Goal: Task Accomplishment & Management: Use online tool/utility

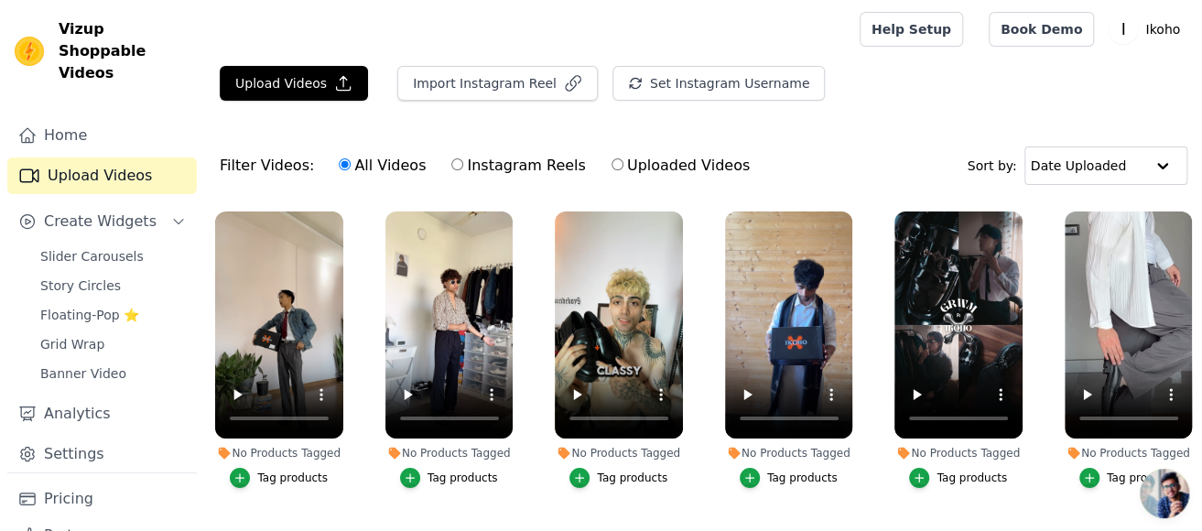
click at [670, 170] on label "Uploaded Videos" at bounding box center [680, 166] width 140 height 24
click at [623, 170] on input "Uploaded Videos" at bounding box center [617, 164] width 12 height 12
radio input "true"
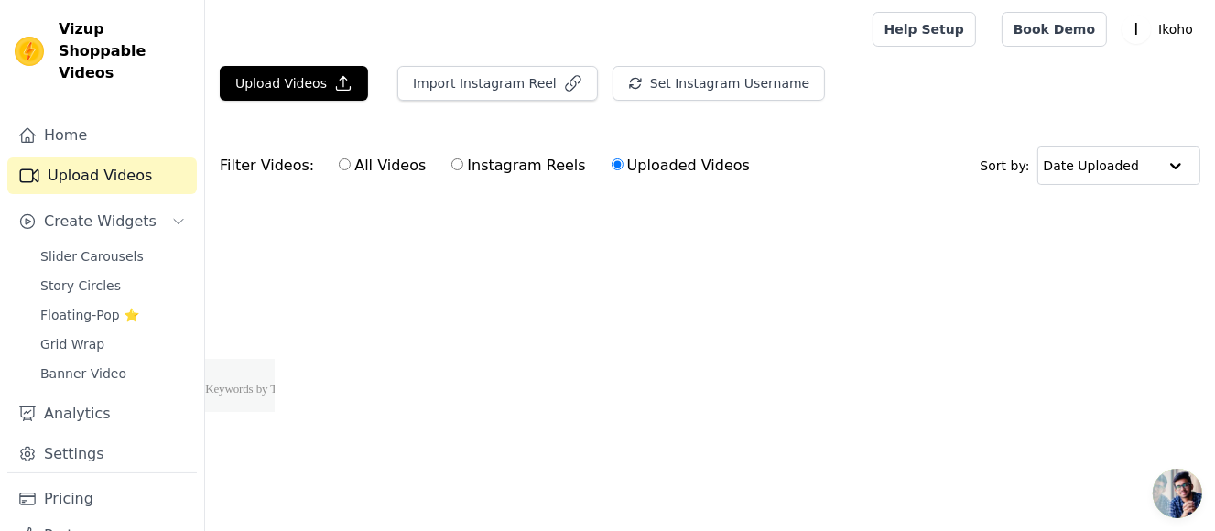
click at [108, 157] on link "Upload Videos" at bounding box center [101, 175] width 189 height 37
click at [674, 162] on label "Uploaded Videos" at bounding box center [680, 166] width 140 height 24
click at [623, 162] on input "Uploaded Videos" at bounding box center [617, 164] width 12 height 12
click at [351, 169] on label "All Videos" at bounding box center [382, 166] width 89 height 24
click at [351, 169] on input "All Videos" at bounding box center [345, 164] width 12 height 12
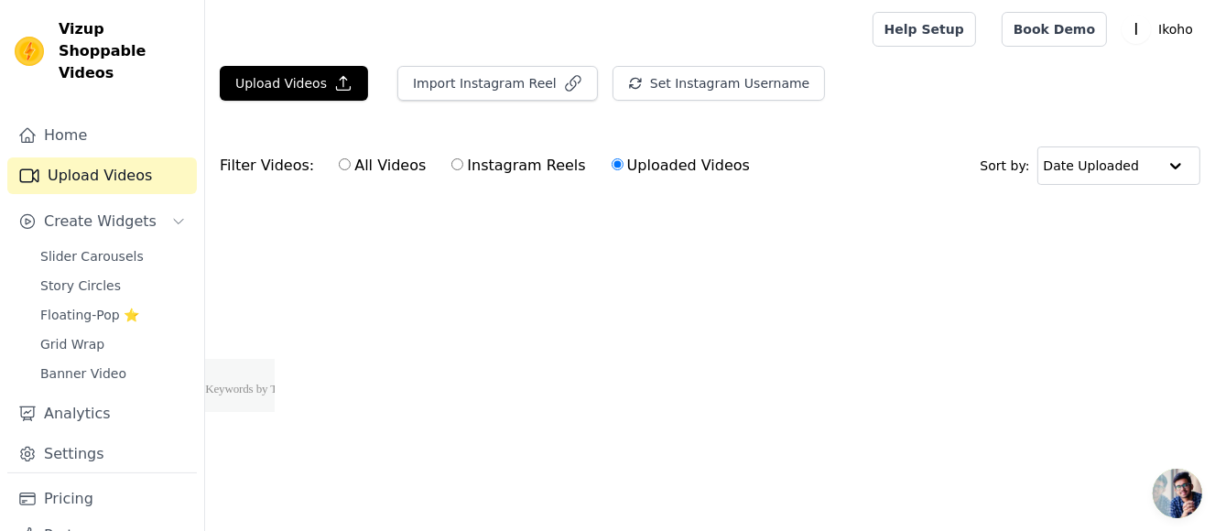
radio input "true"
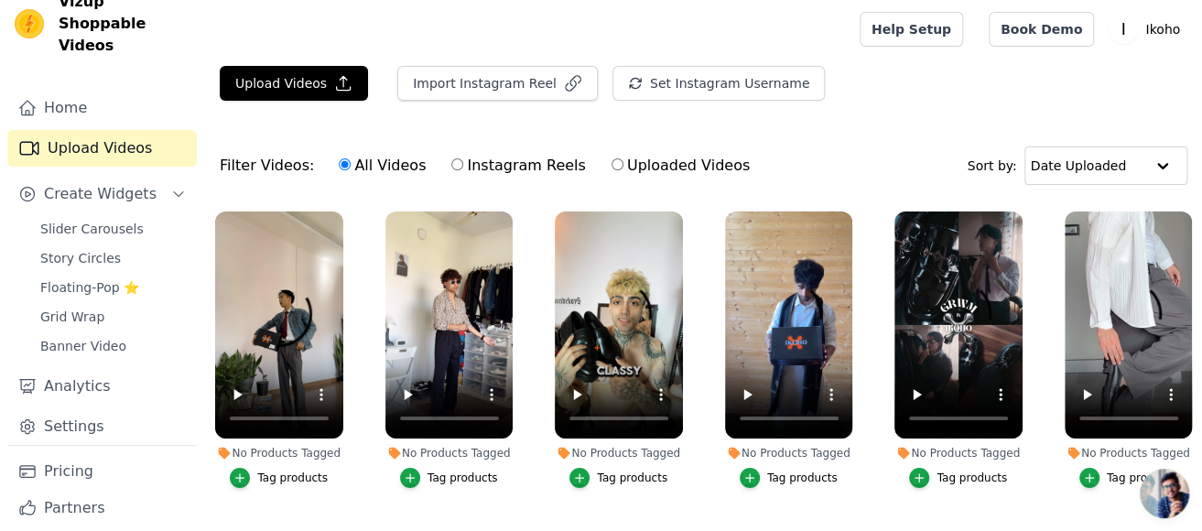
scroll to position [52, 0]
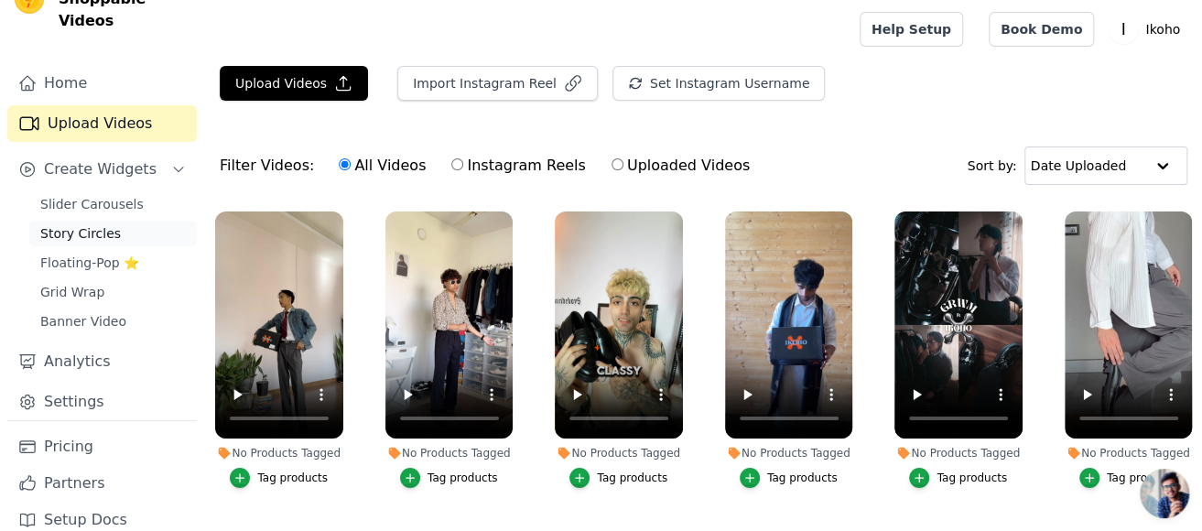
click at [110, 221] on link "Story Circles" at bounding box center [112, 234] width 167 height 26
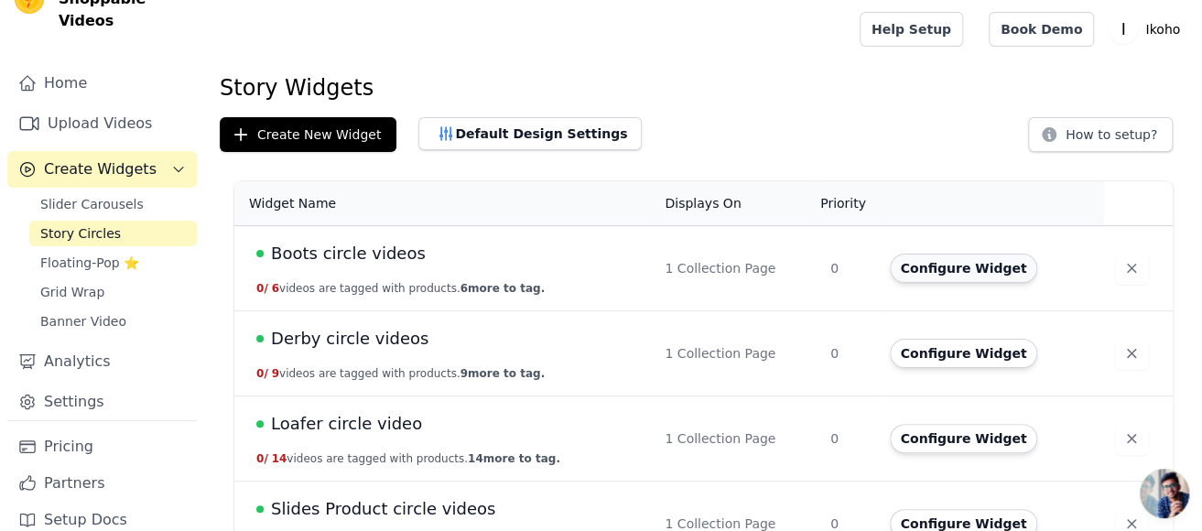
click at [956, 275] on button "Configure Widget" at bounding box center [964, 268] width 148 height 29
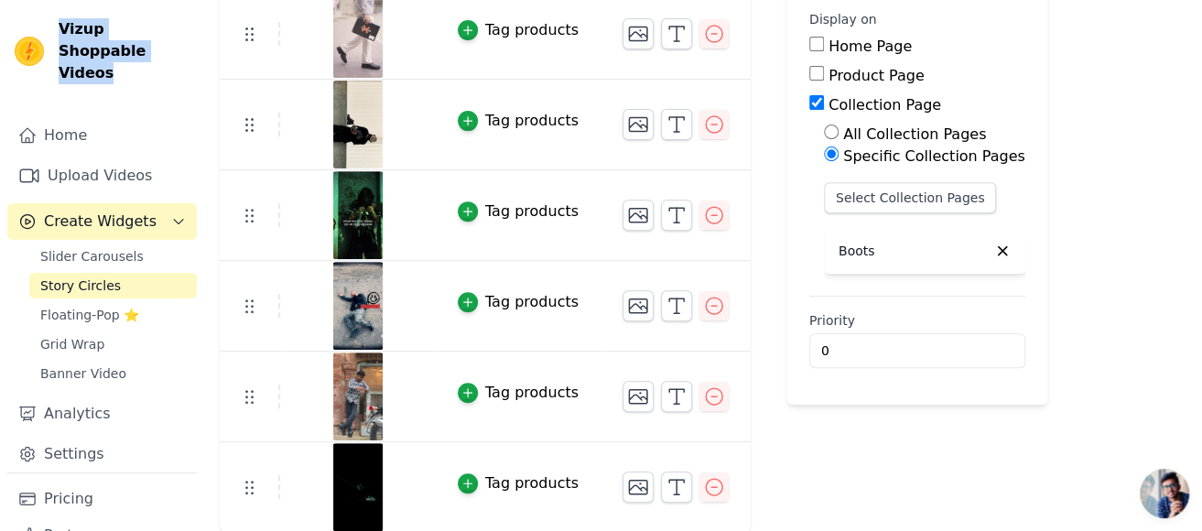
drag, startPoint x: 125, startPoint y: 67, endPoint x: 58, endPoint y: 27, distance: 78.8
click at [58, 27] on div "Vizup Shoppable Videos Home Upload Videos Create Widgets Slider Carousels Story…" at bounding box center [102, 265] width 205 height 531
copy span "Vizup Shoppable Videos"
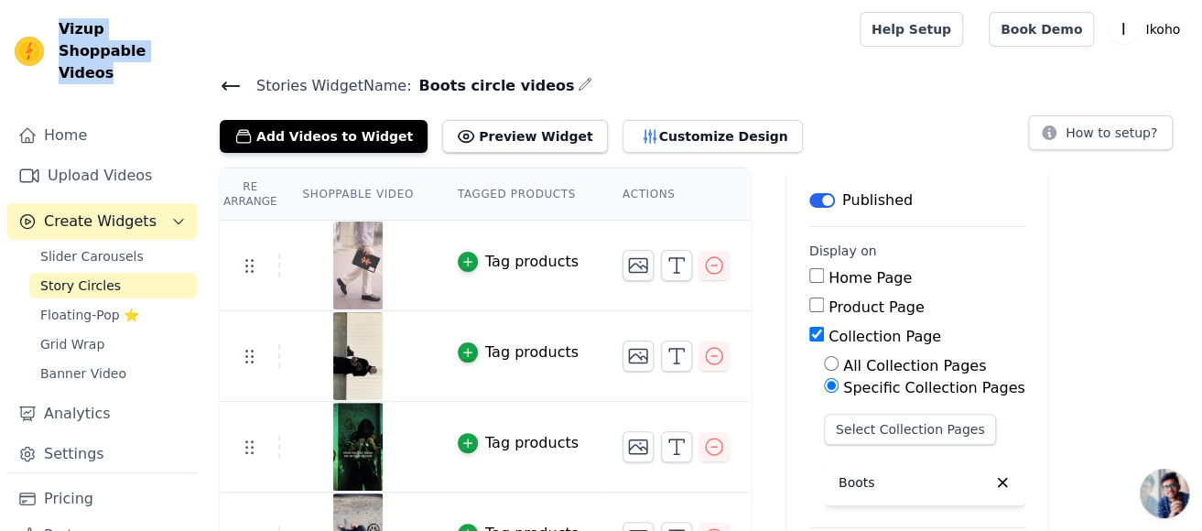
click at [221, 82] on icon at bounding box center [231, 86] width 22 height 22
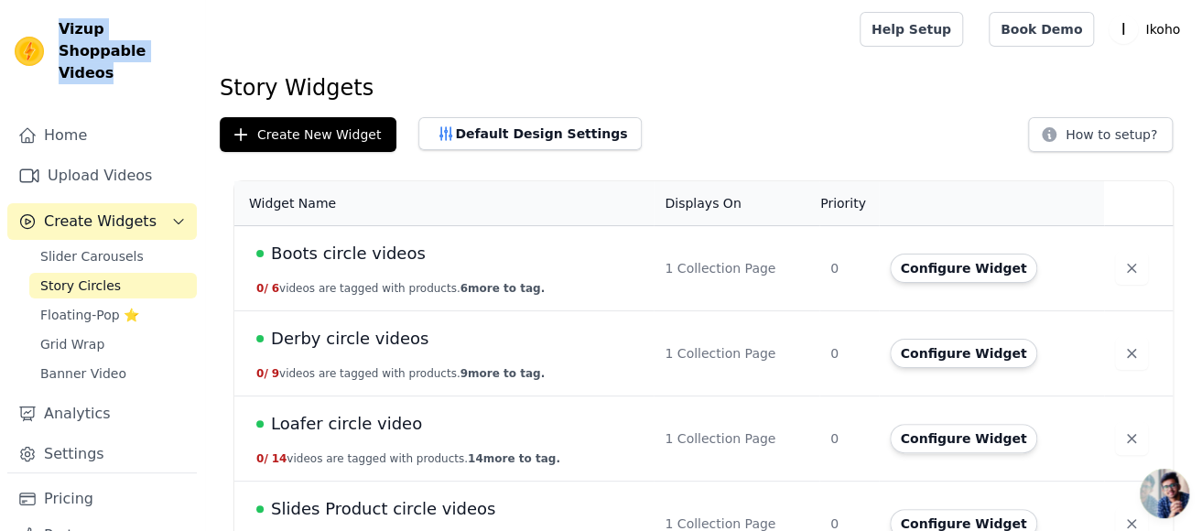
scroll to position [41, 0]
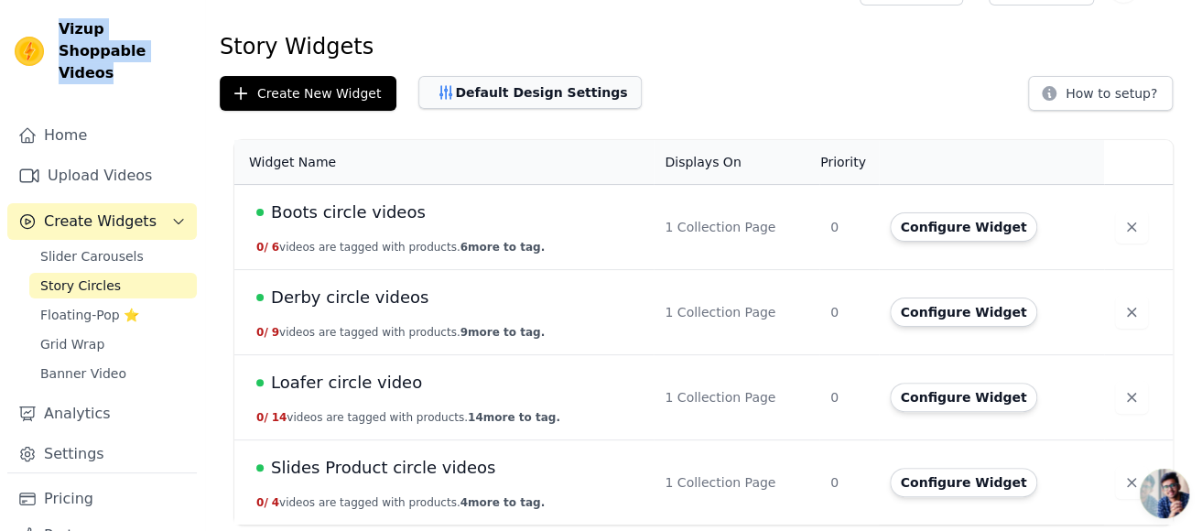
click at [546, 92] on button "Default Design Settings" at bounding box center [529, 92] width 223 height 33
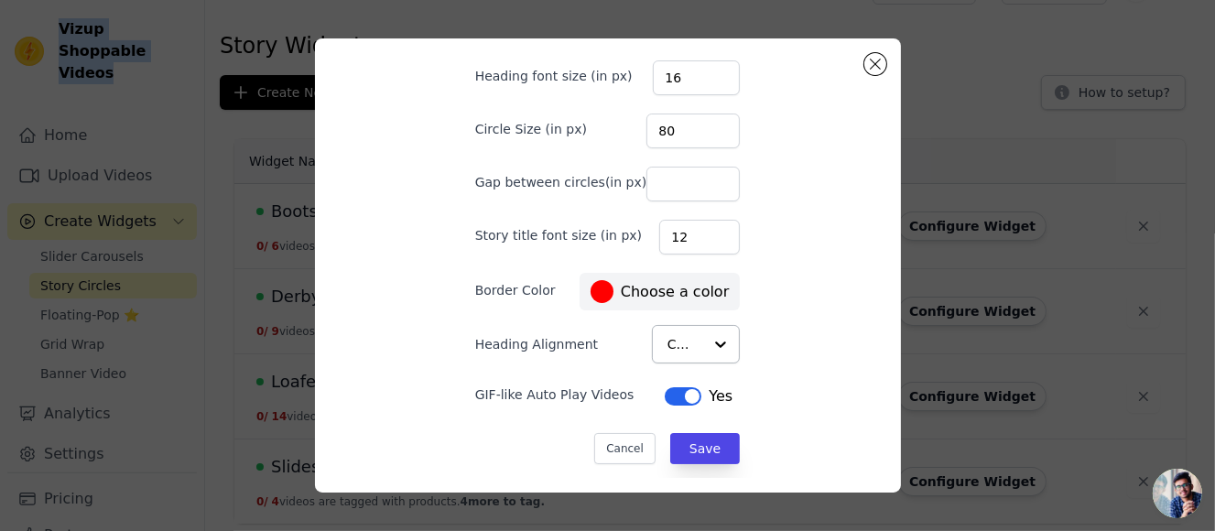
scroll to position [0, 0]
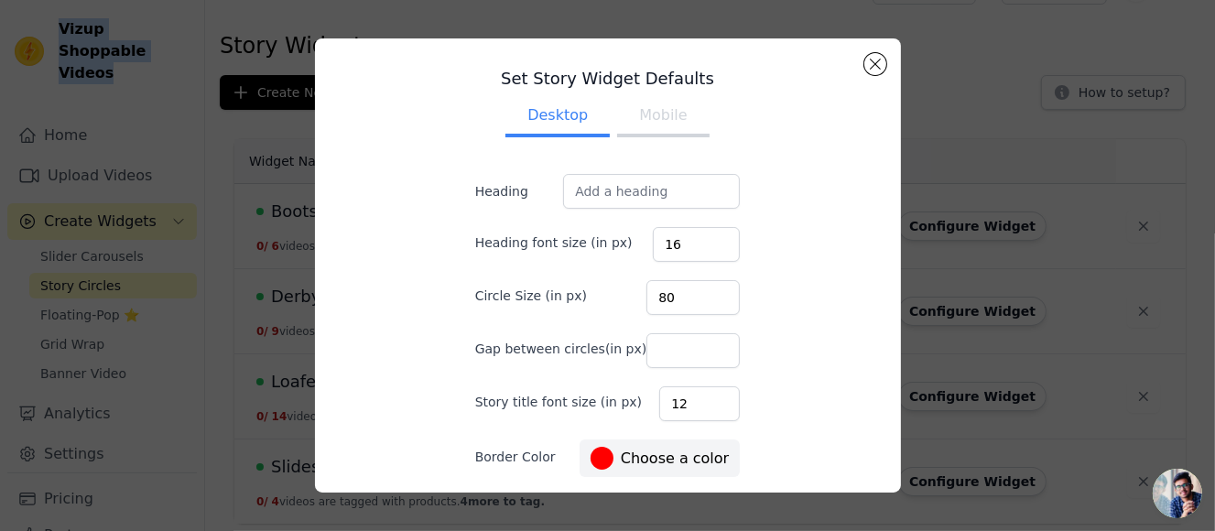
click at [658, 113] on button "Mobile" at bounding box center [663, 117] width 92 height 40
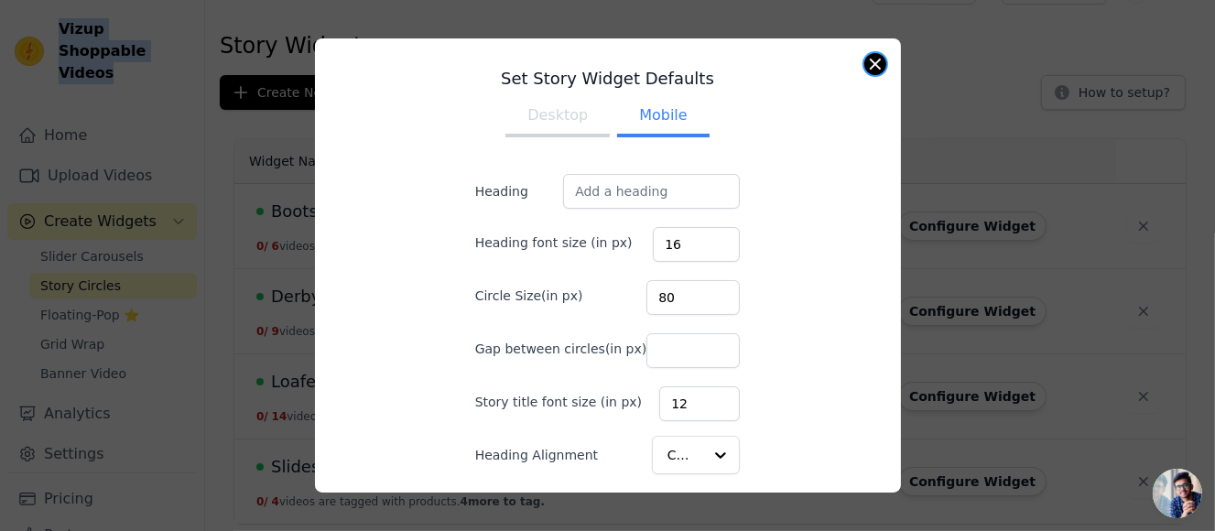
click at [870, 62] on button "Close modal" at bounding box center [875, 64] width 22 height 22
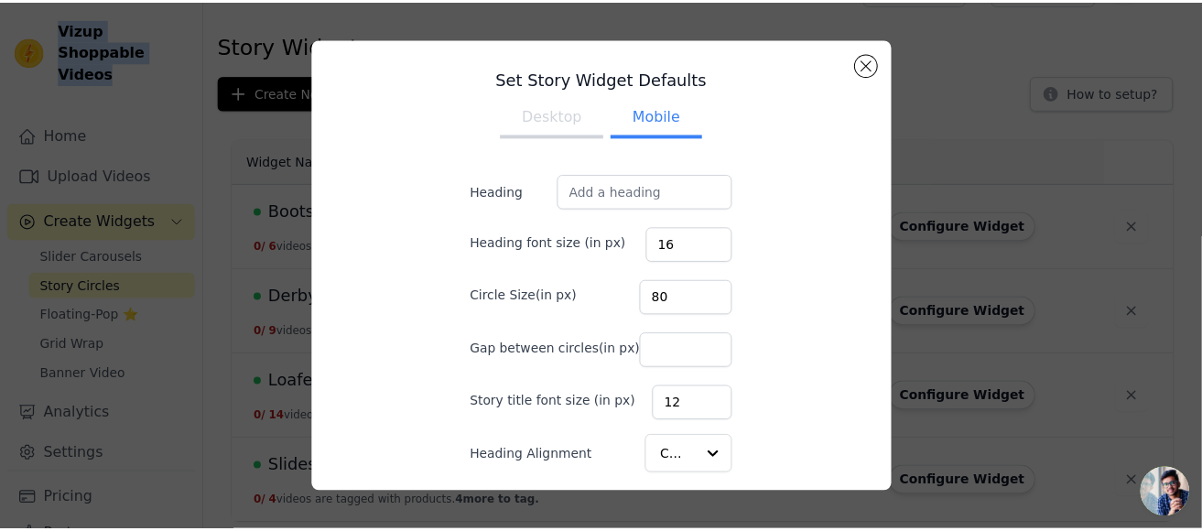
scroll to position [41, 0]
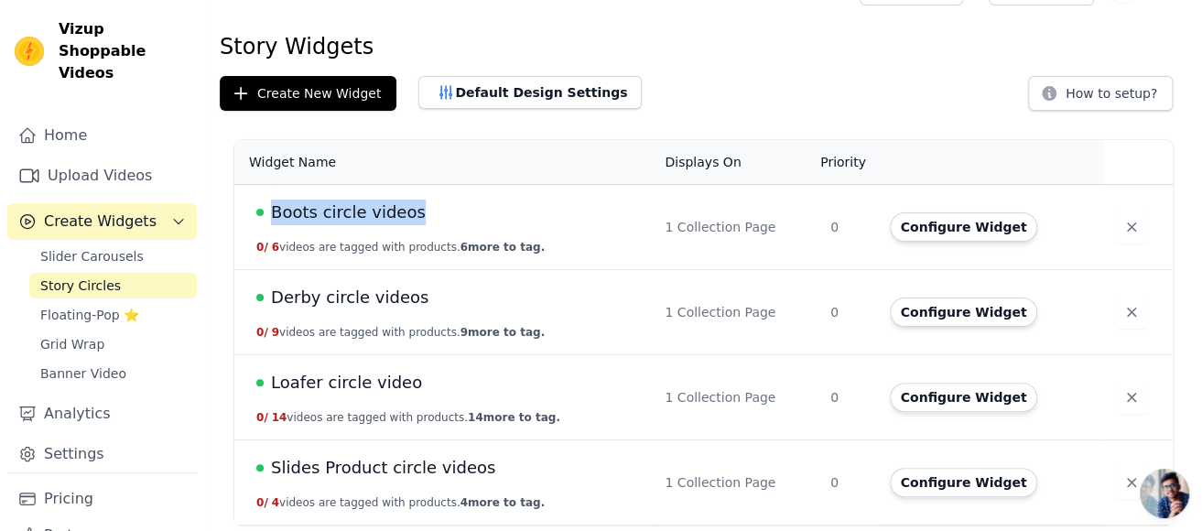
drag, startPoint x: 442, startPoint y: 216, endPoint x: 269, endPoint y: 207, distance: 173.2
click at [269, 207] on div "Boots circle videos" at bounding box center [449, 213] width 386 height 26
copy span "Boots circle videos"
click at [696, 77] on div "Create New Widget Default Design Settings How to setup?" at bounding box center [703, 93] width 967 height 35
click at [836, 17] on main "Story Widgets Create New Widget Default Design Settings How to setup? Widget Na…" at bounding box center [703, 270] width 997 height 507
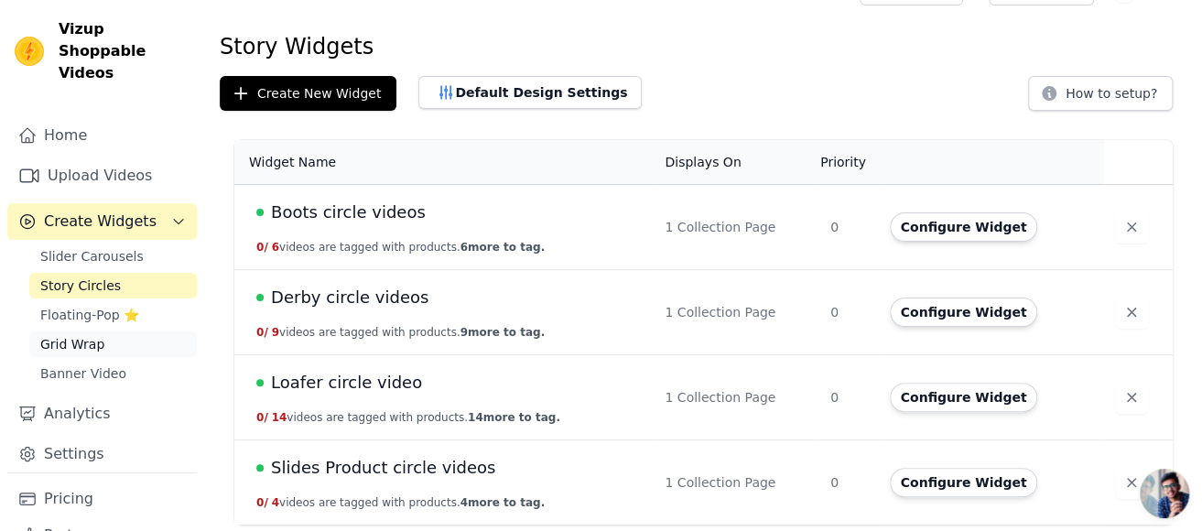
click at [108, 331] on link "Grid Wrap" at bounding box center [112, 344] width 167 height 26
